Goal: Navigation & Orientation: Find specific page/section

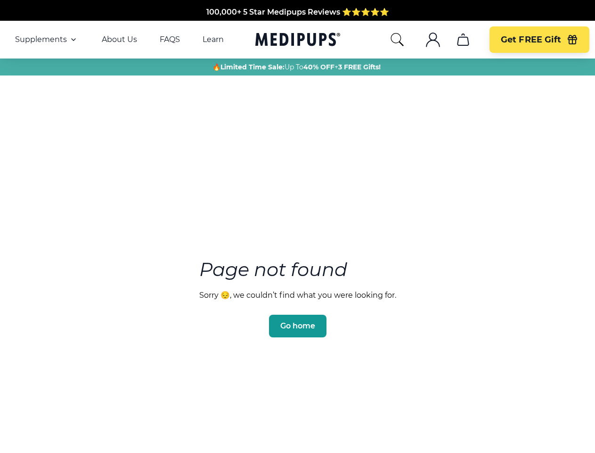
click at [298, 226] on section "Page not found Sorry 😔, we couldn’t find what you were looking for. Go home" at bounding box center [297, 275] width 595 height 362
click at [47, 40] on span "Supplements" at bounding box center [41, 39] width 52 height 9
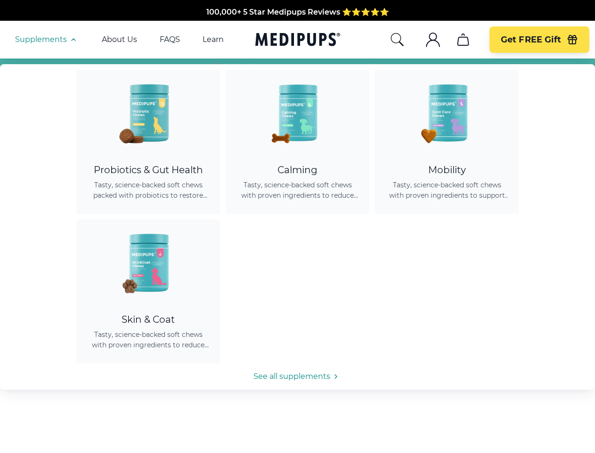
click at [73, 40] on icon "button" at bounding box center [73, 39] width 11 height 11
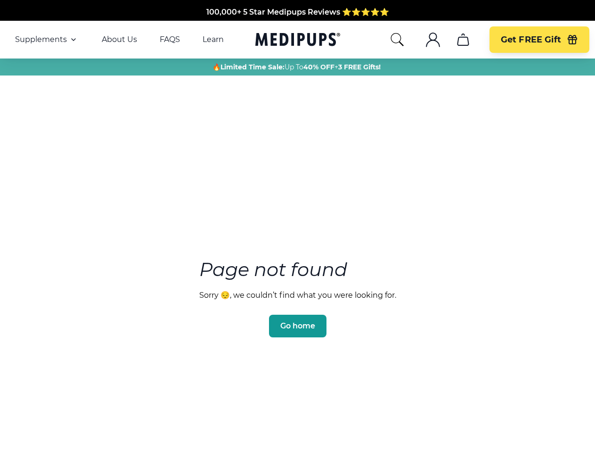
click at [397, 40] on icon "search" at bounding box center [397, 39] width 15 height 15
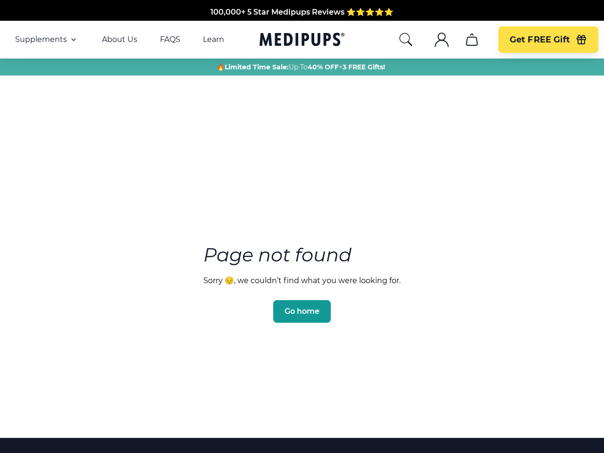
click at [434, 40] on icon ".cls-1{fill:none;stroke:currentColor;stroke-miterlimit:10;stroke-width:1.5px;}" at bounding box center [441, 39] width 15 height 15
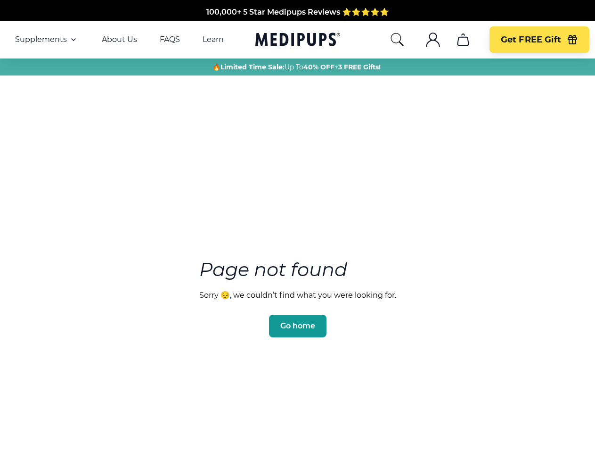
click at [463, 40] on icon "cart" at bounding box center [463, 39] width 15 height 15
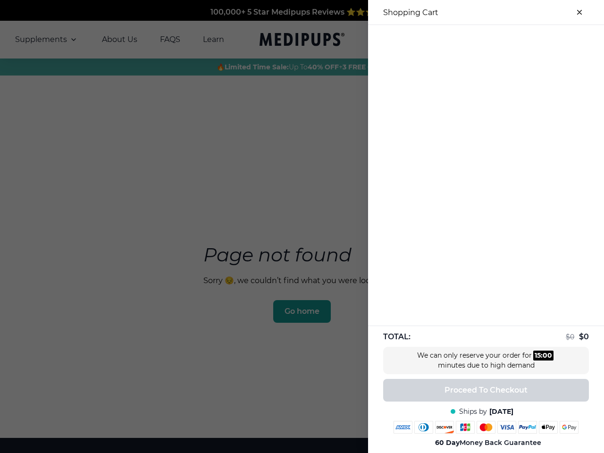
click at [463, 40] on div at bounding box center [486, 33] width 236 height 16
click at [539, 40] on div at bounding box center [486, 33] width 236 height 16
